Goal: Information Seeking & Learning: Learn about a topic

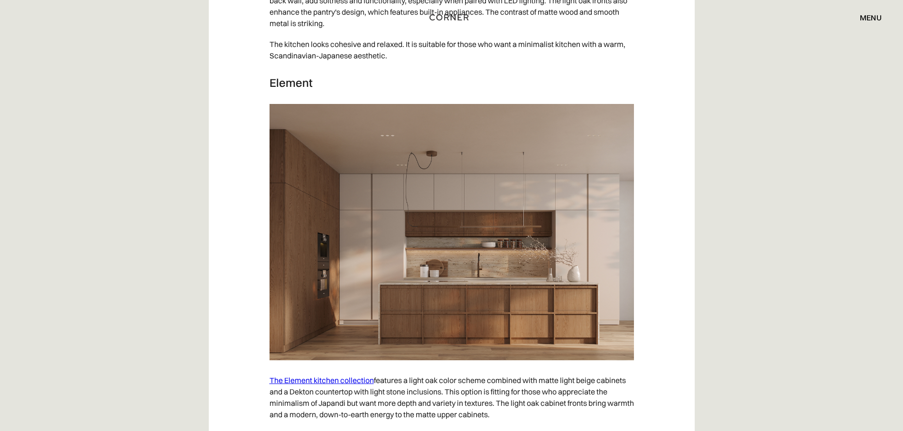
scroll to position [5105, 0]
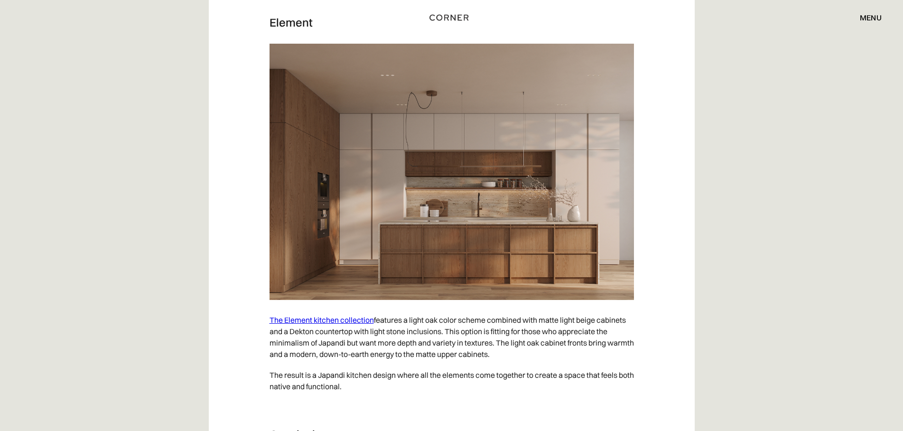
click at [458, 204] on img at bounding box center [452, 172] width 364 height 256
click at [866, 16] on div "menu" at bounding box center [871, 18] width 22 height 8
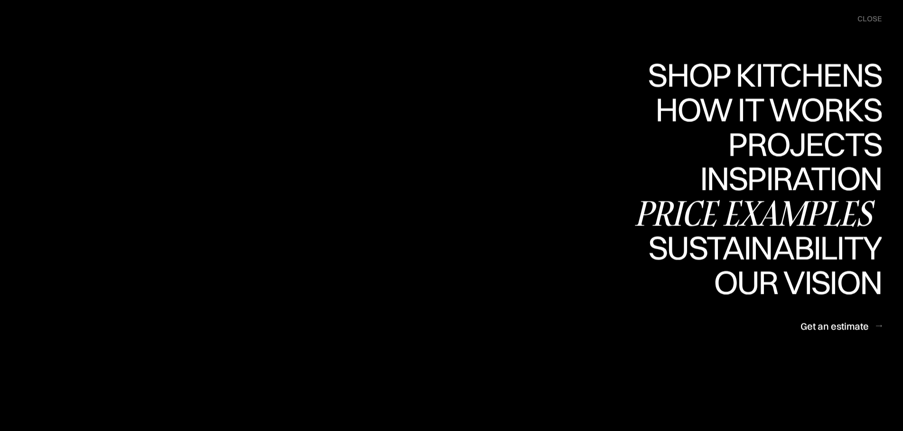
click at [716, 209] on div "Price examples" at bounding box center [757, 212] width 249 height 33
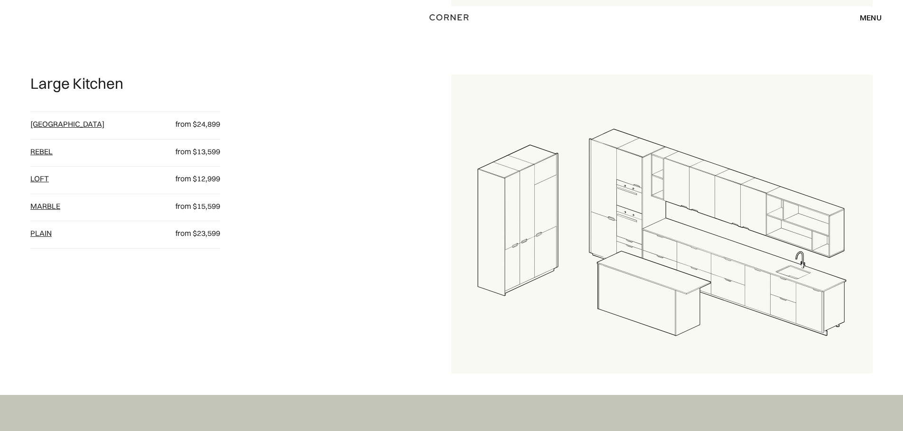
scroll to position [1034, 0]
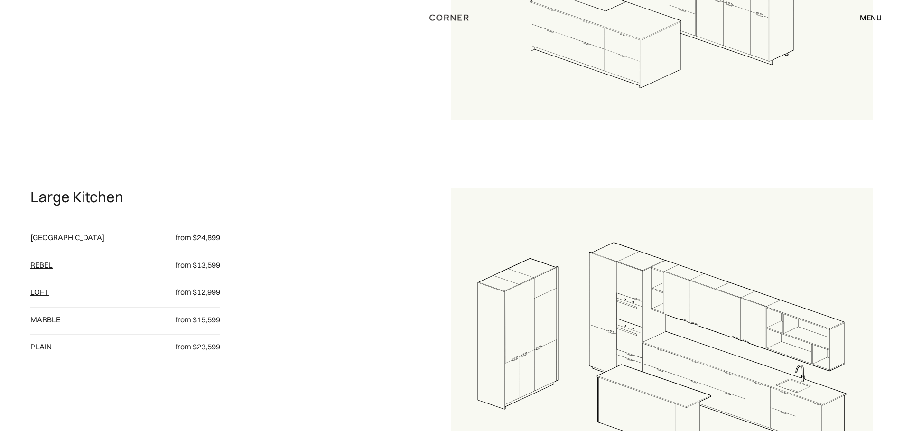
click at [33, 237] on link "[GEOGRAPHIC_DATA]" at bounding box center [67, 237] width 74 height 9
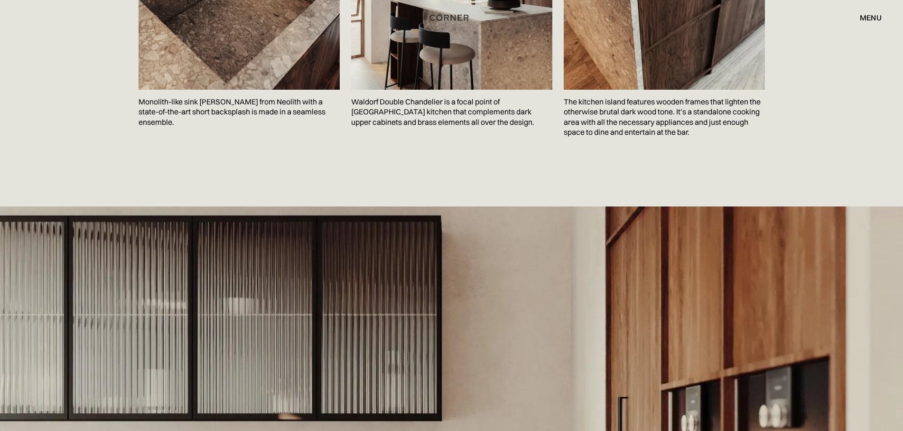
scroll to position [1694, 0]
